Goal: Information Seeking & Learning: Learn about a topic

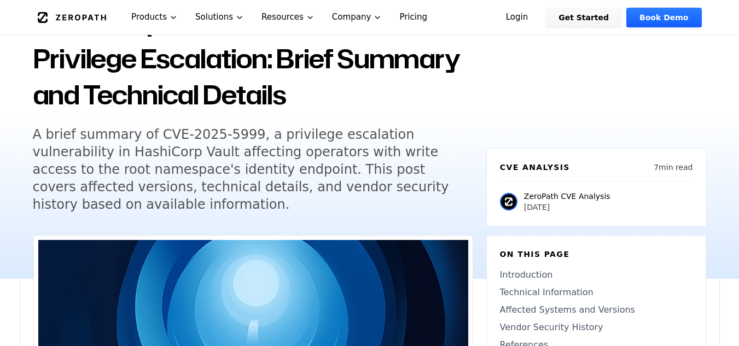
scroll to position [109, 0]
drag, startPoint x: 219, startPoint y: 171, endPoint x: 330, endPoint y: 169, distance: 111.1
click at [330, 169] on h5 "A brief summary of CVE-2025-5999, a privilege escalation vulnerability in Hashi…" at bounding box center [243, 170] width 420 height 88
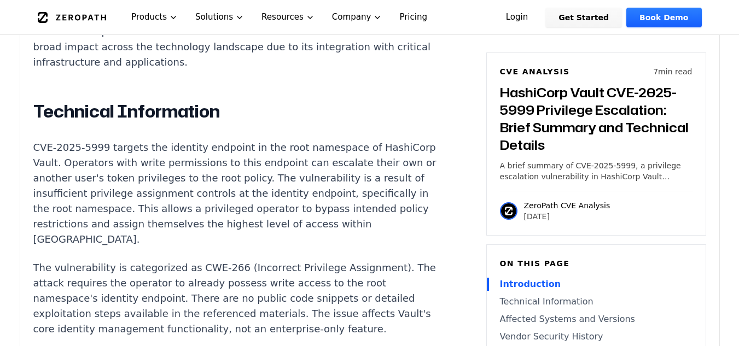
scroll to position [930, 0]
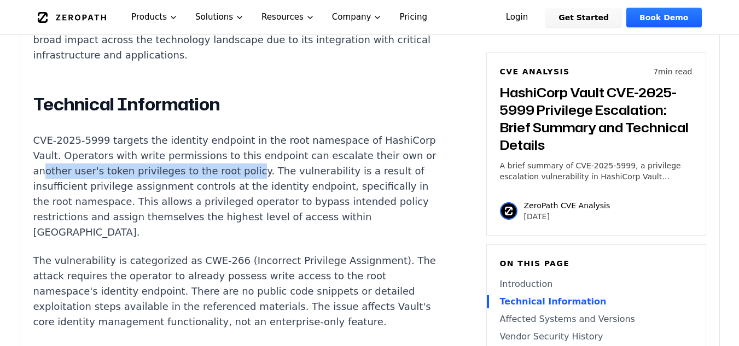
drag, startPoint x: 102, startPoint y: 161, endPoint x: 295, endPoint y: 160, distance: 193.7
click at [295, 160] on p "CVE-2025-5999 targets the identity endpoint in the root namespace of HashiCorp …" at bounding box center [236, 186] width 407 height 107
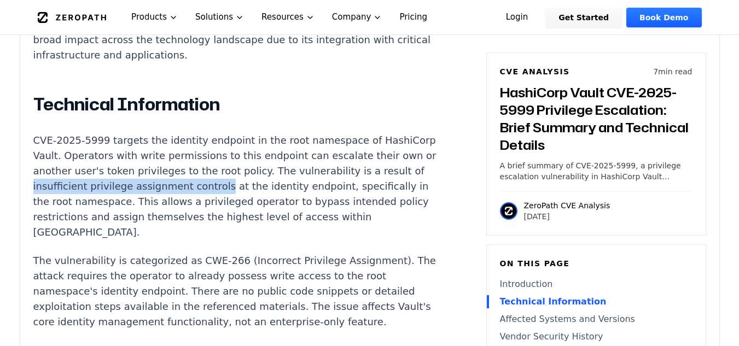
drag, startPoint x: 85, startPoint y: 177, endPoint x: 266, endPoint y: 177, distance: 181.1
click at [266, 177] on p "CVE-2025-5999 targets the identity endpoint in the root namespace of HashiCorp …" at bounding box center [236, 186] width 407 height 107
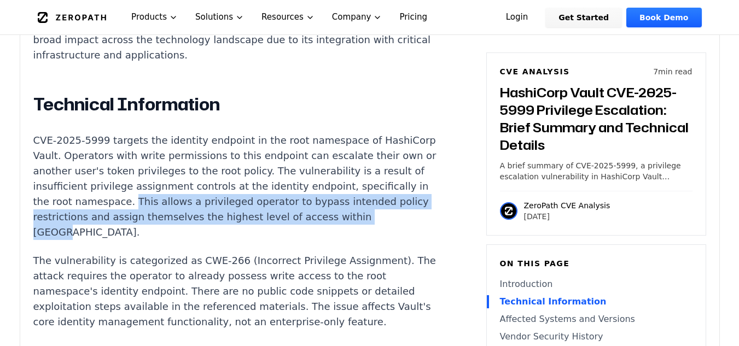
drag, startPoint x: 185, startPoint y: 189, endPoint x: 202, endPoint y: 222, distance: 36.9
click at [202, 222] on p "CVE-2025-5999 targets the identity endpoint in the root namespace of HashiCorp …" at bounding box center [236, 186] width 407 height 107
copy p "This allows a privileged operator to bypass intended policy restrictions and as…"
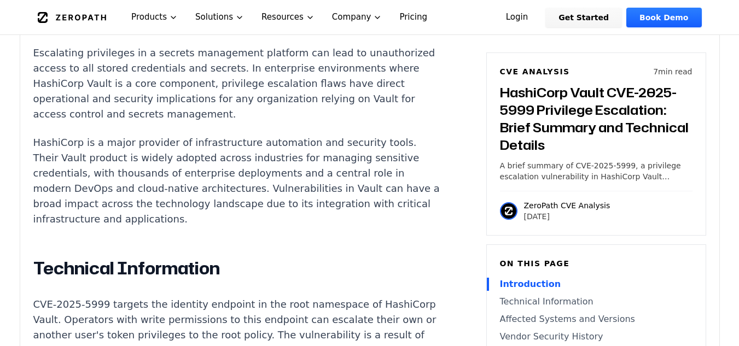
scroll to position [711, 0]
